Goal: Transaction & Acquisition: Purchase product/service

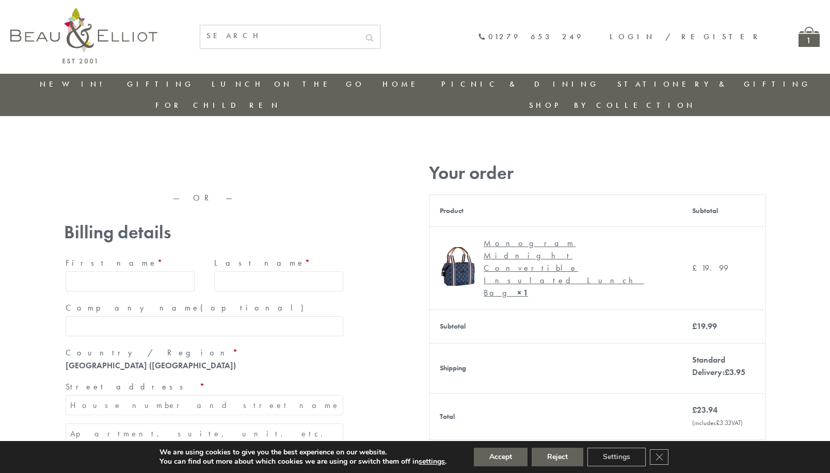
type input "[EMAIL_ADDRESS][DOMAIN_NAME]"
type input "[PERSON_NAME]"
type input "23, [GEOGRAPHIC_DATA], [GEOGRAPHIC_DATA]"
type input "[GEOGRAPHIC_DATA]"
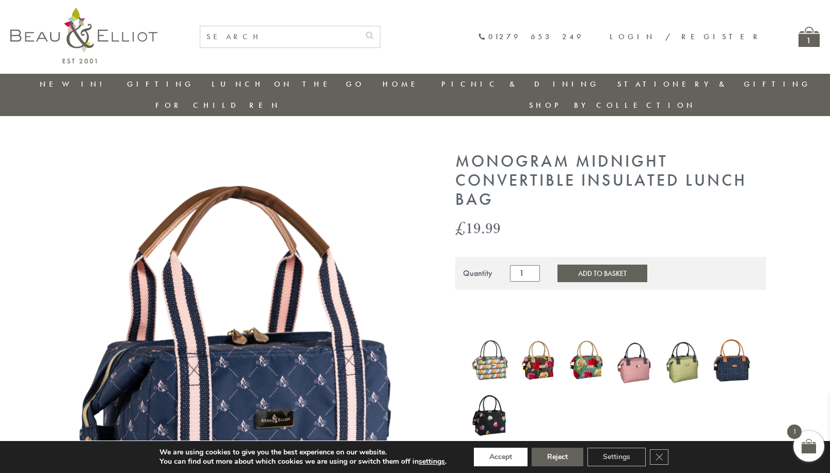
click at [501, 457] on button "Accept" at bounding box center [501, 457] width 54 height 19
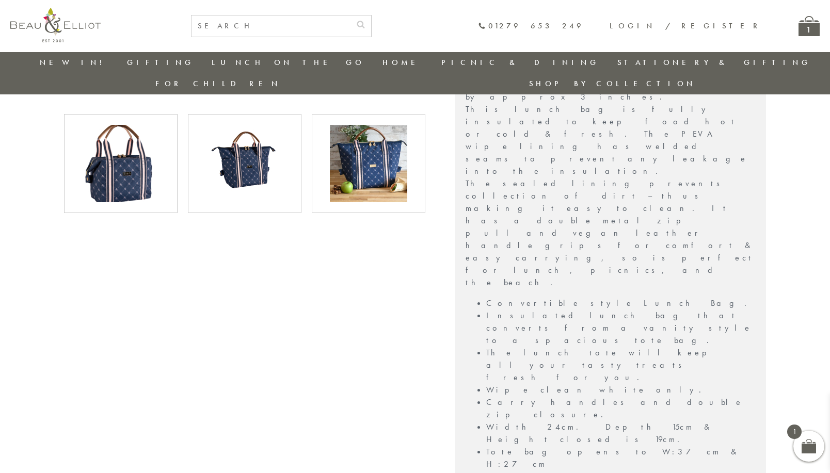
scroll to position [473, 0]
